Goal: Transaction & Acquisition: Purchase product/service

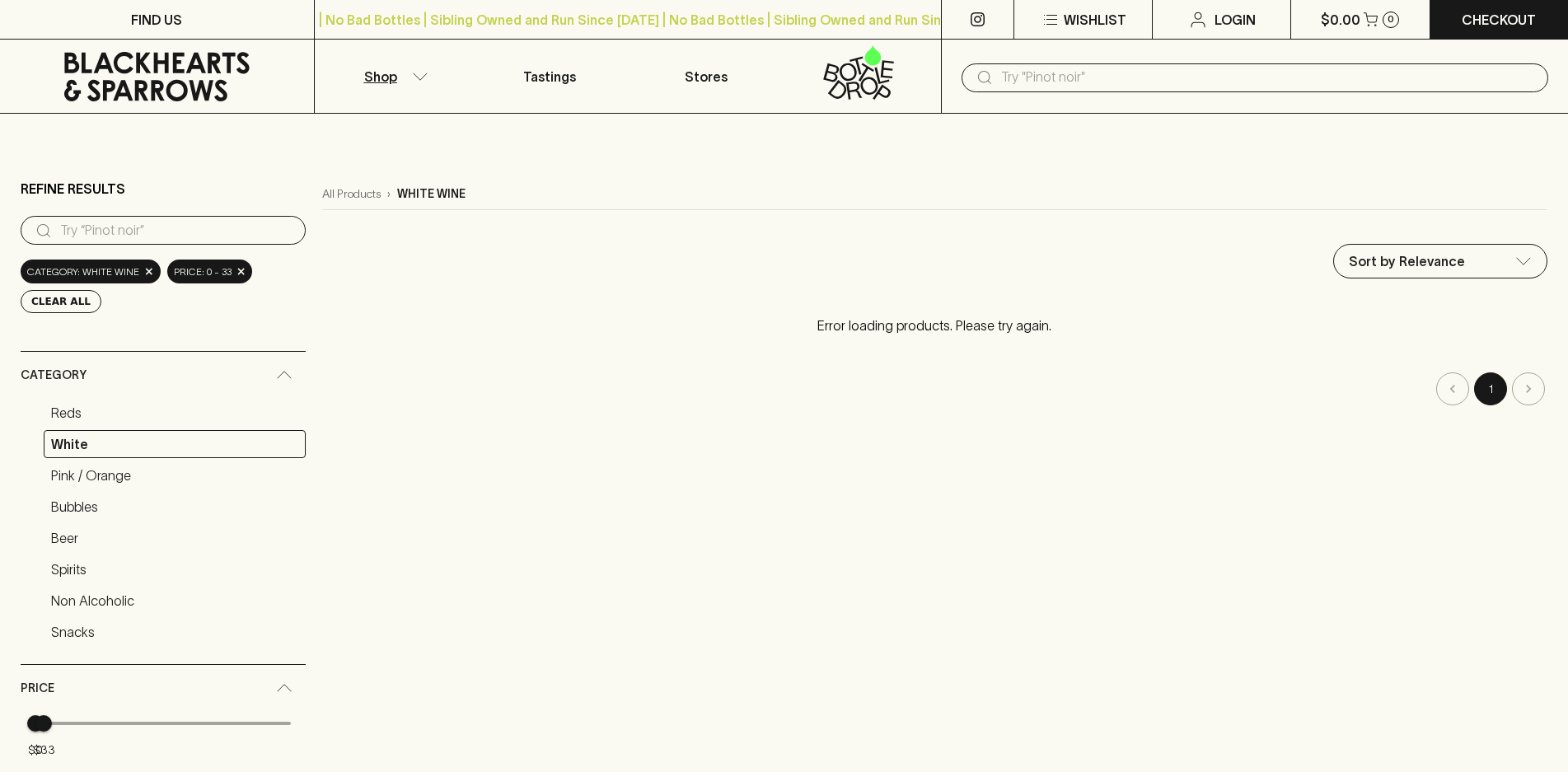
click at [416, 80] on icon "button" at bounding box center [421, 77] width 17 height 8
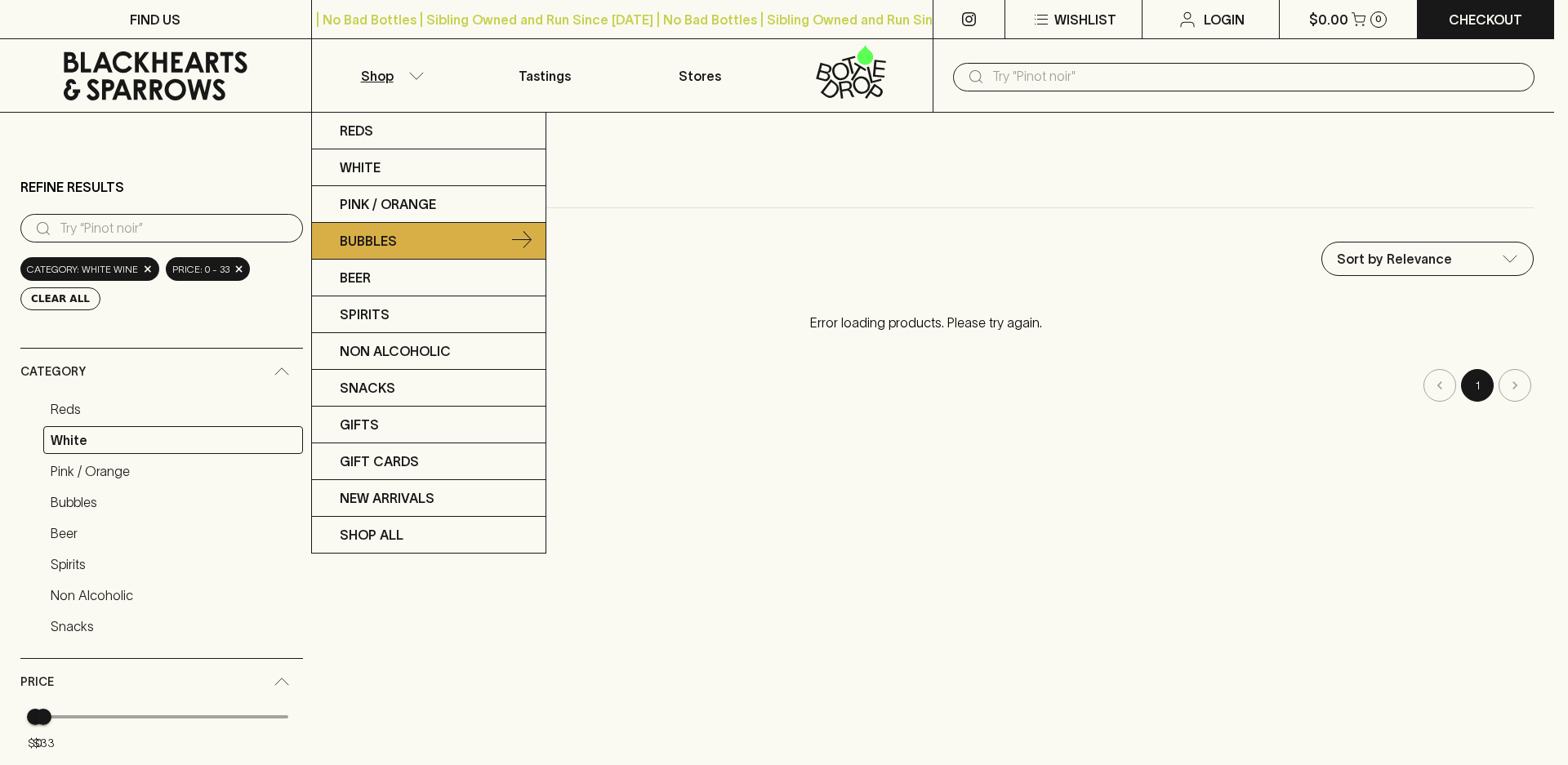
click at [374, 243] on p "Bubbles" at bounding box center [368, 241] width 57 height 19
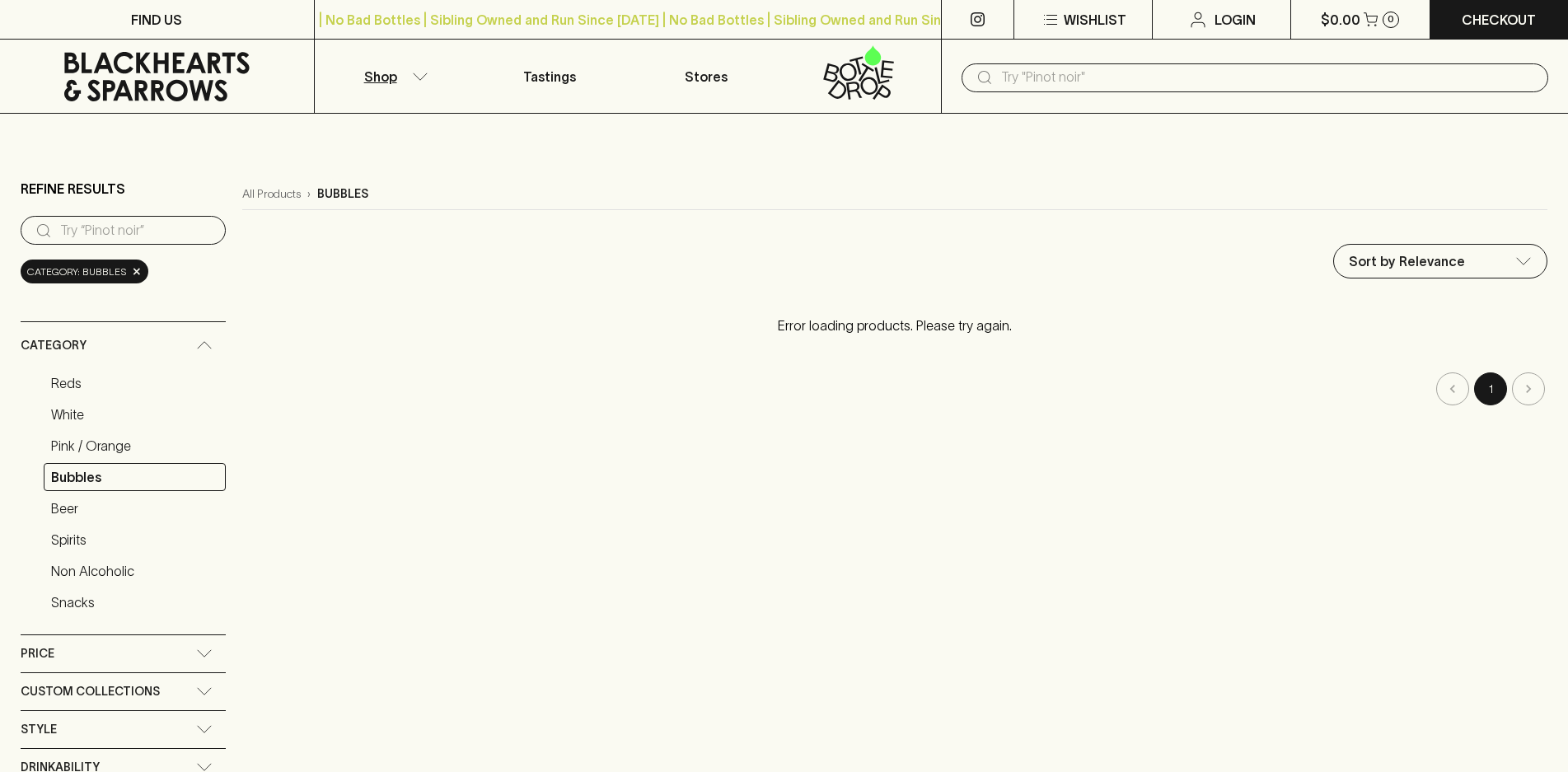
click at [1545, 398] on li "pagination navigation" at bounding box center [1529, 388] width 38 height 33
